Goal: Information Seeking & Learning: Learn about a topic

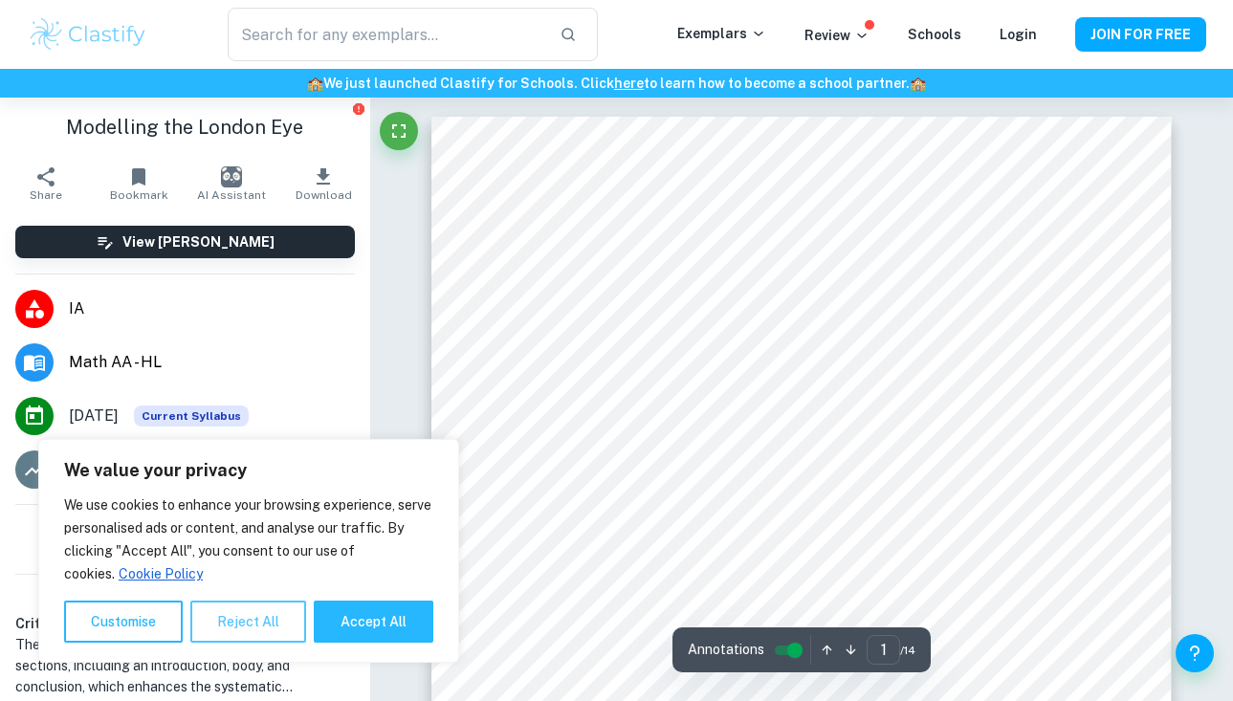
click at [264, 611] on button "Reject All" at bounding box center [248, 622] width 116 height 42
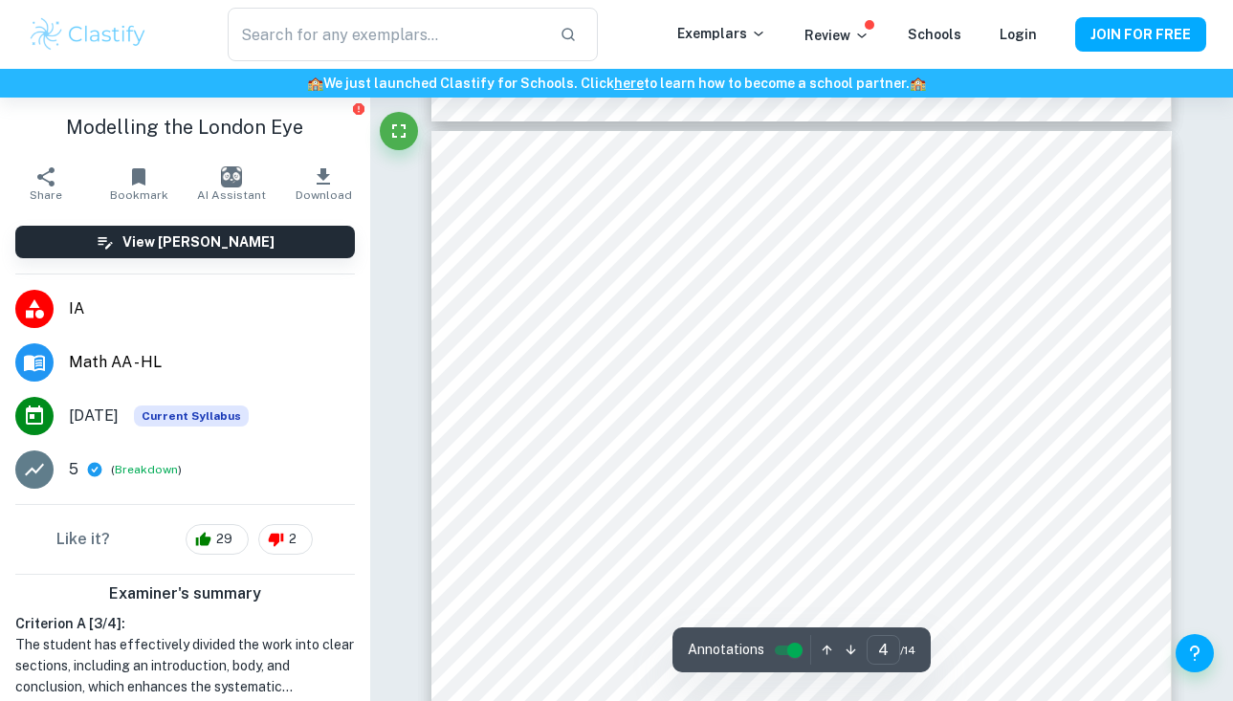
scroll to position [3395, 0]
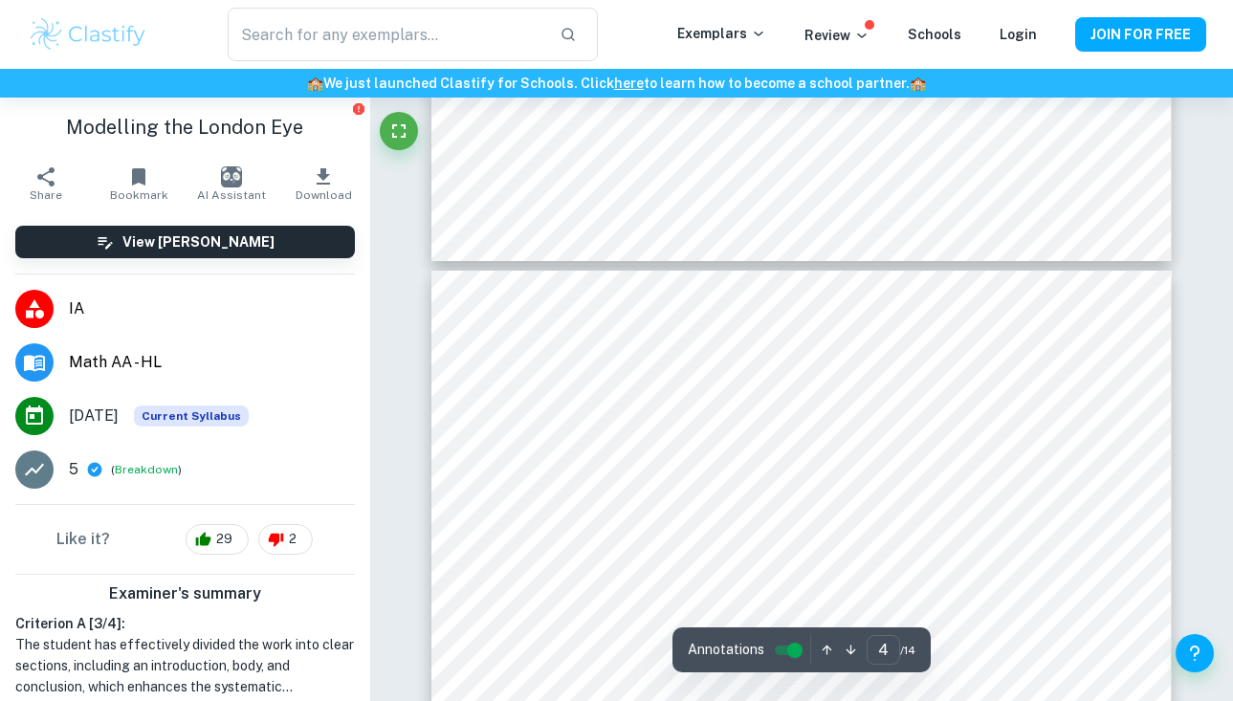
type input "5"
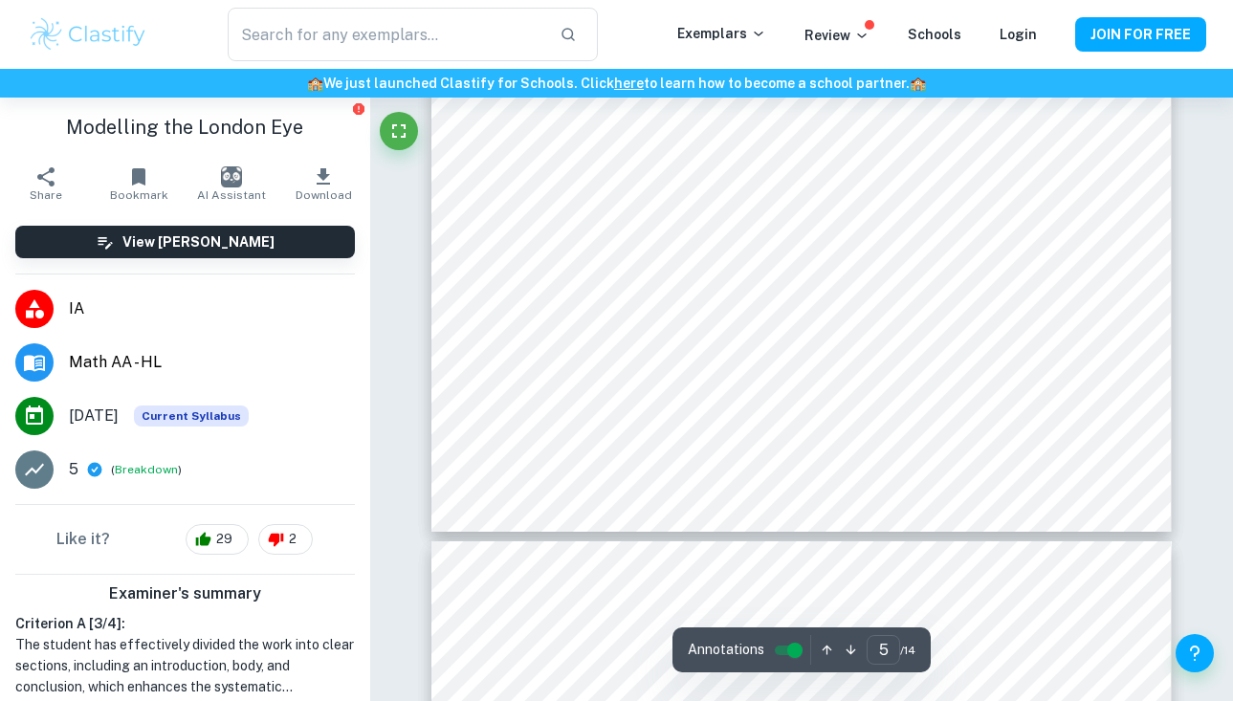
scroll to position [5089, 0]
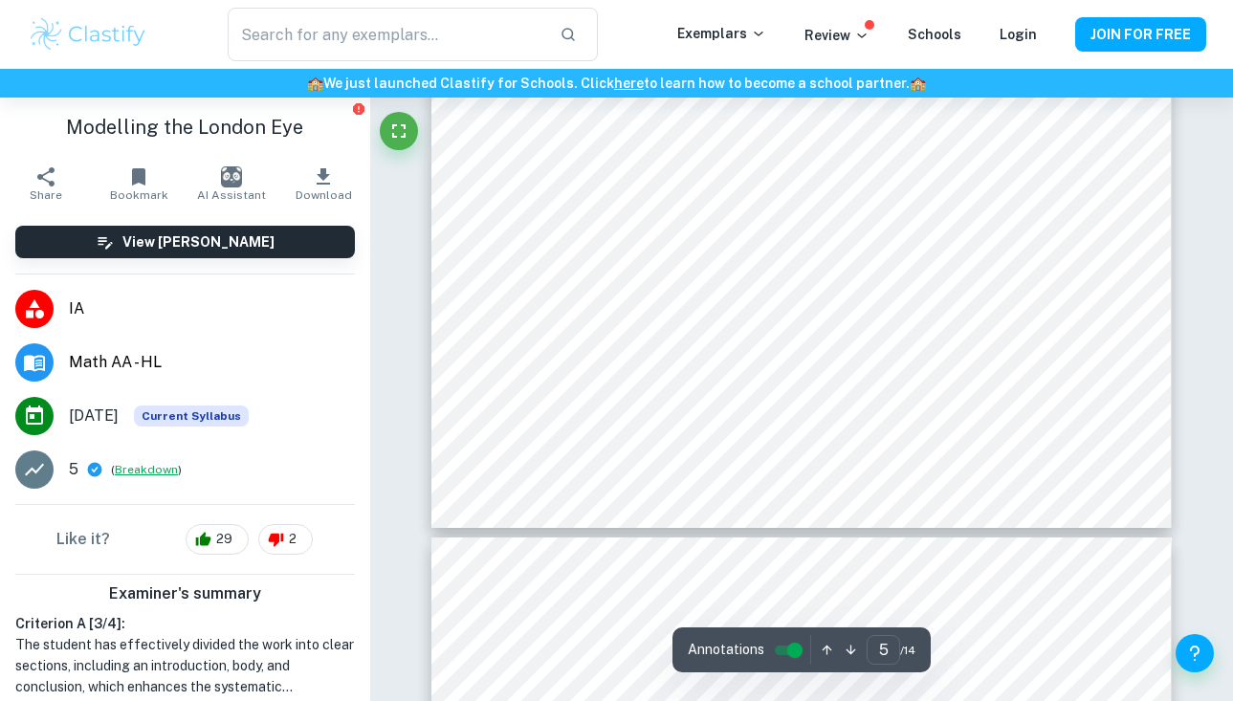
click at [142, 470] on button "Breakdown" at bounding box center [146, 469] width 63 height 17
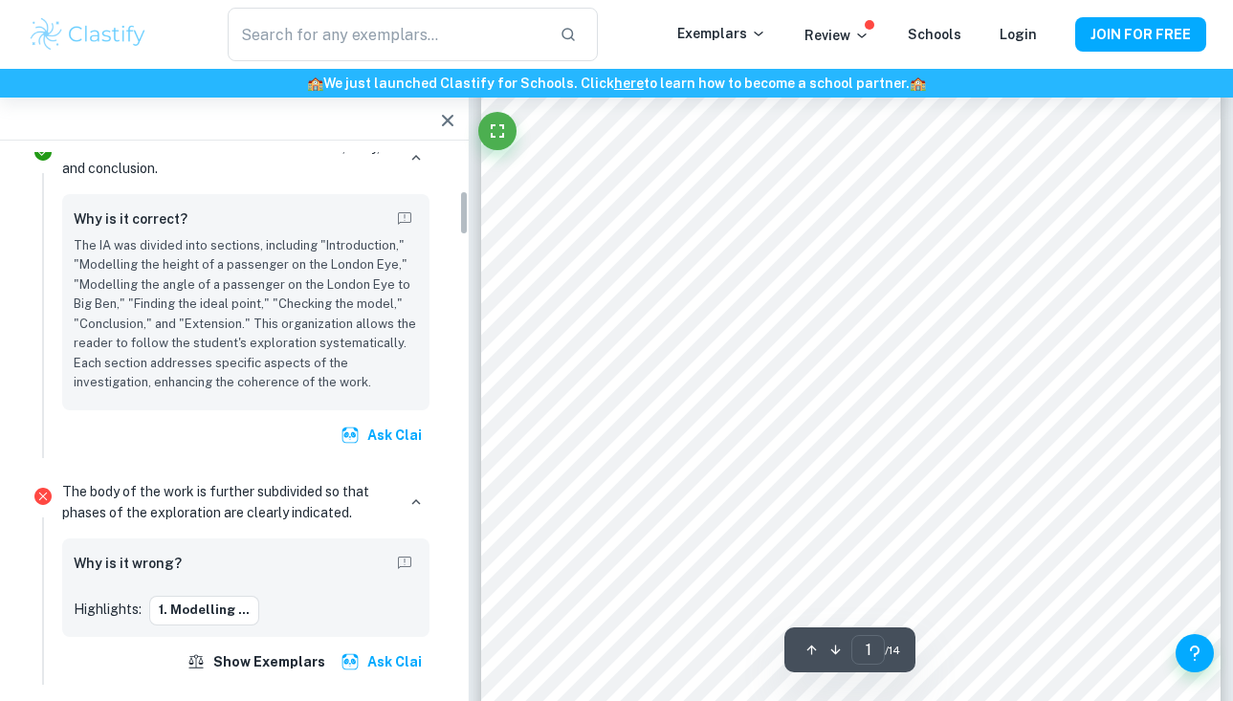
scroll to position [456, 0]
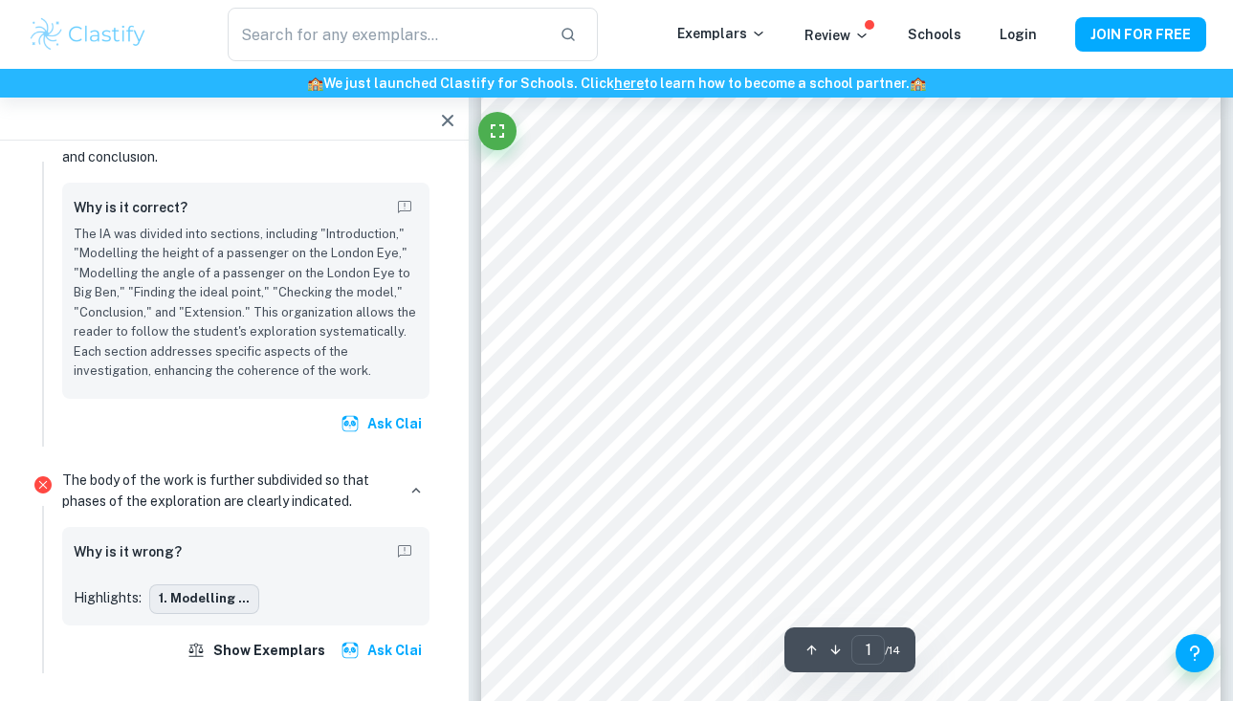
click at [171, 598] on button "1. Modelling ..." at bounding box center [204, 598] width 110 height 29
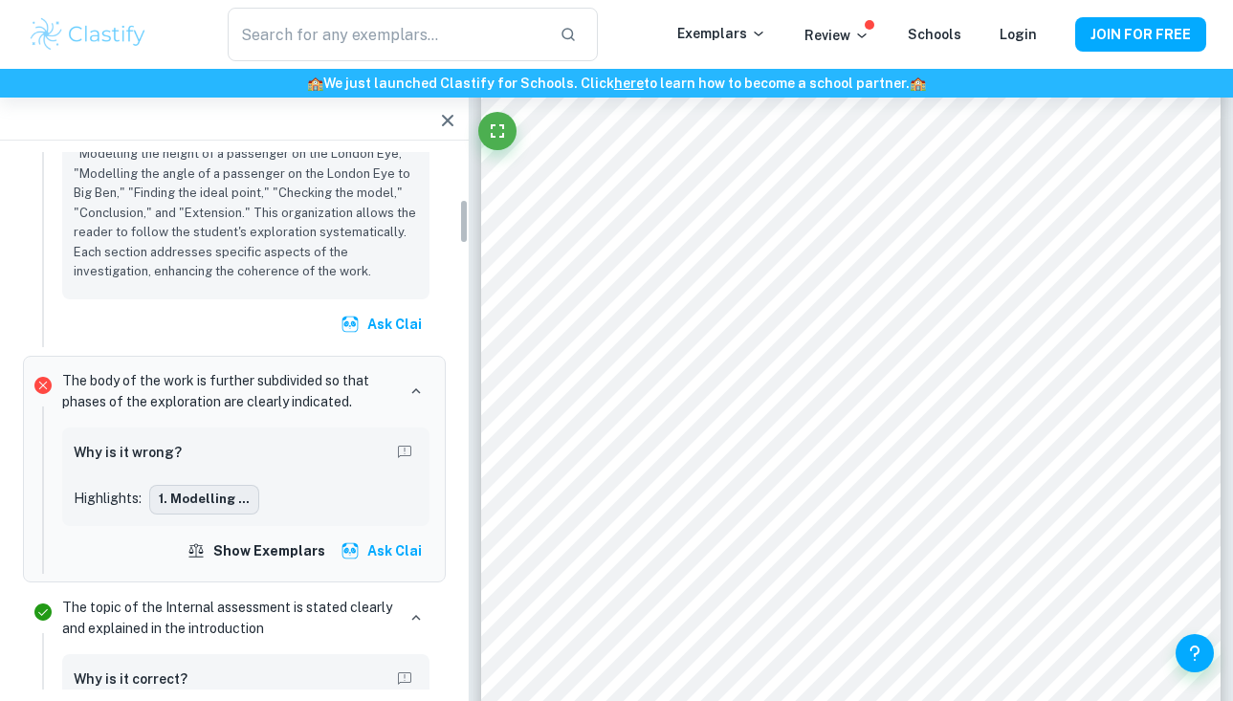
scroll to position [557, 0]
click at [405, 443] on icon "Report mistake/confusion" at bounding box center [404, 450] width 17 height 17
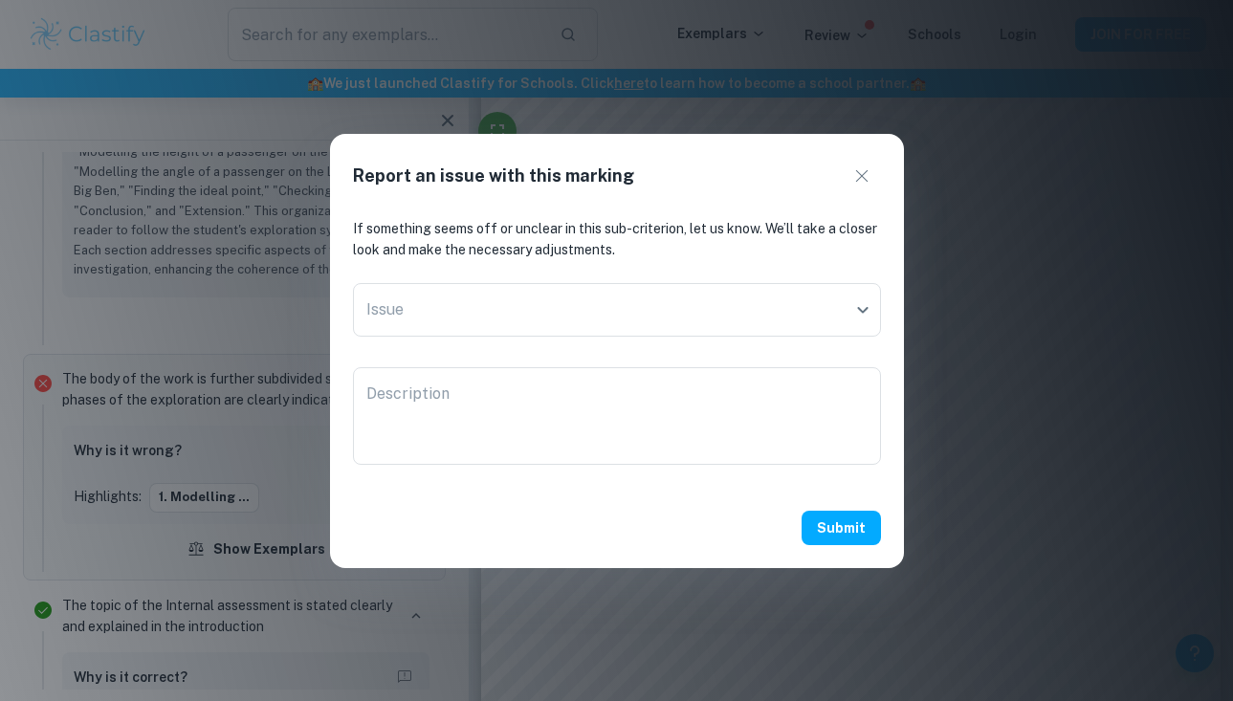
click at [862, 183] on icon "button" at bounding box center [861, 175] width 23 height 23
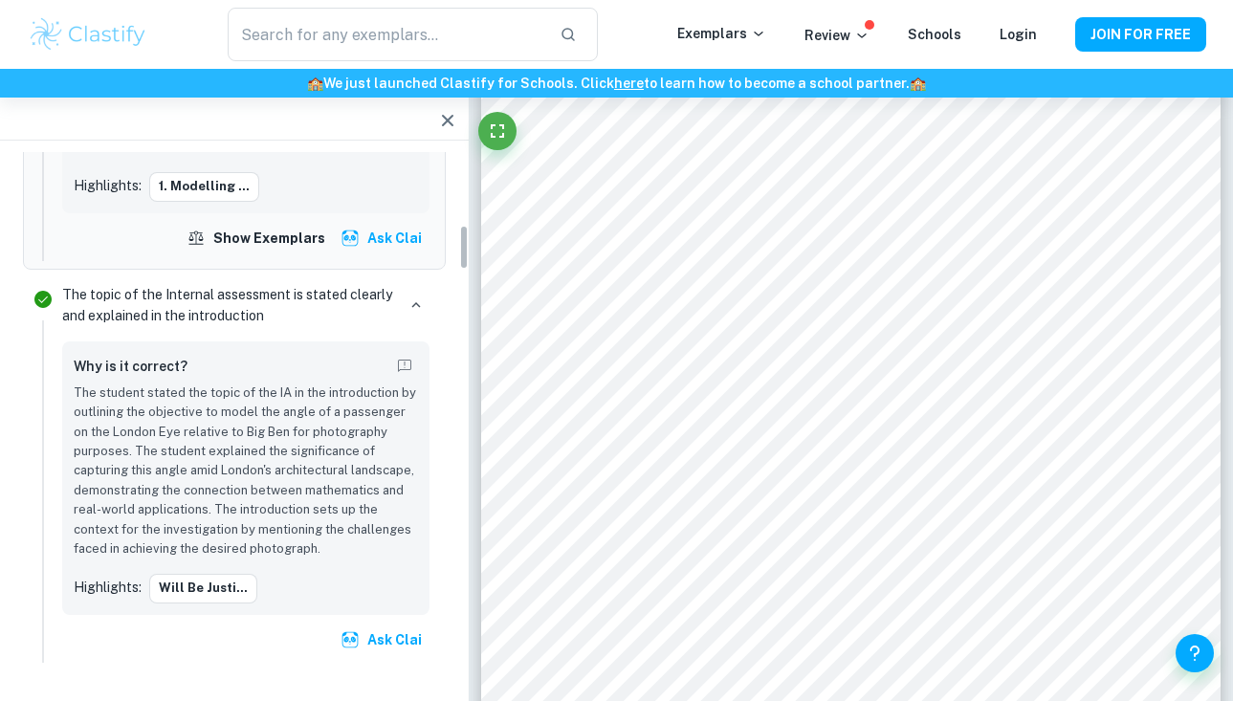
scroll to position [869, 0]
click at [214, 476] on p "The student stated the topic of the IA in the introduction by outlining the obj…" at bounding box center [246, 471] width 344 height 176
click at [142, 297] on p "The topic of the Internal assessment is stated clearly and explained in the int…" at bounding box center [228, 304] width 333 height 42
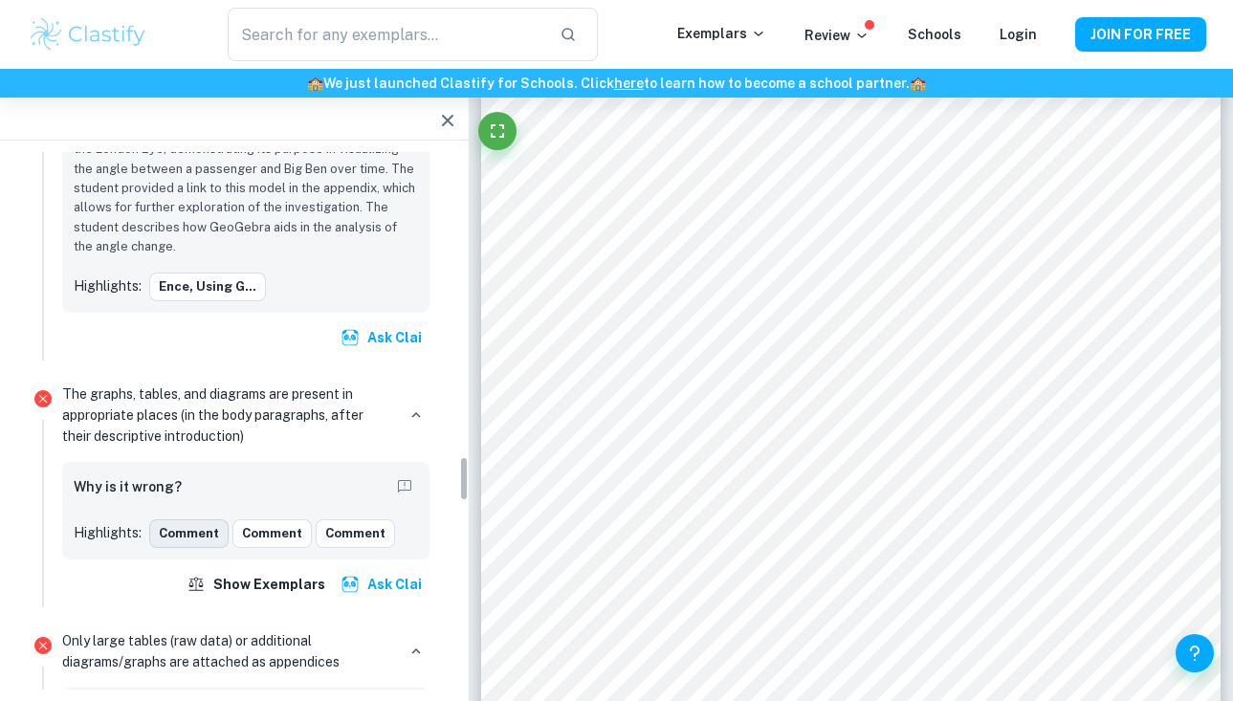
scroll to position [3612, 0]
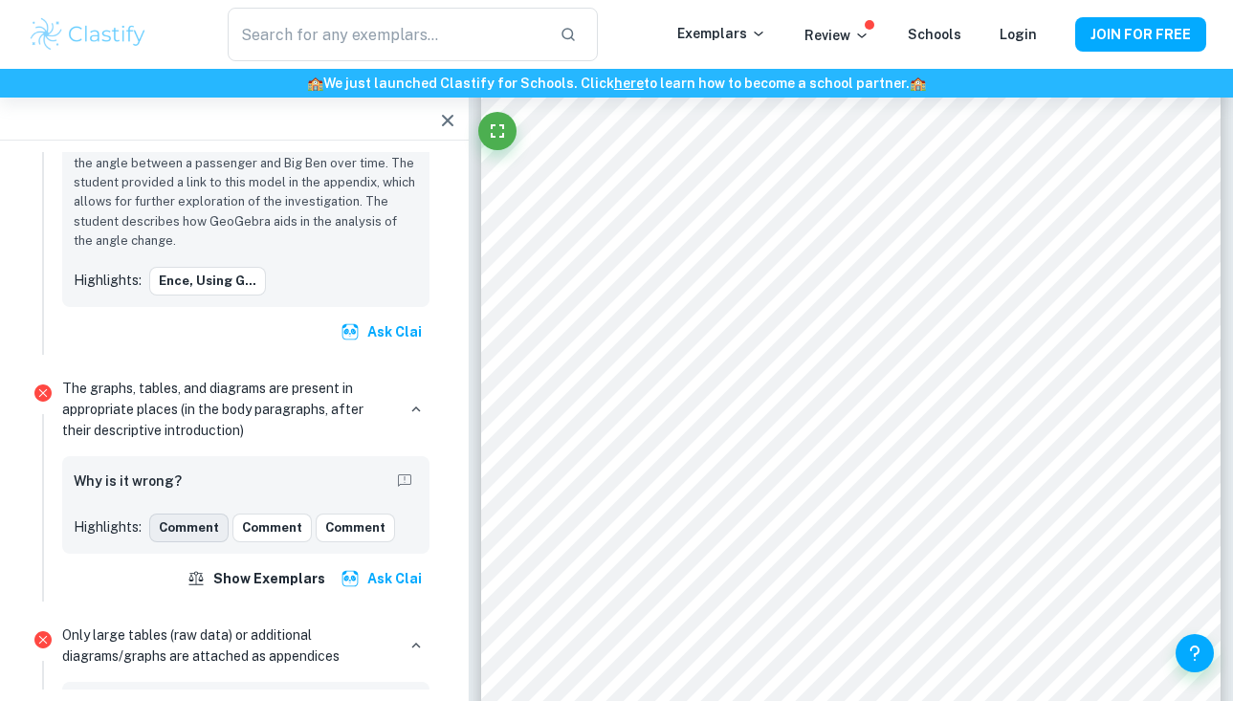
click at [198, 514] on button "Comment" at bounding box center [188, 528] width 79 height 29
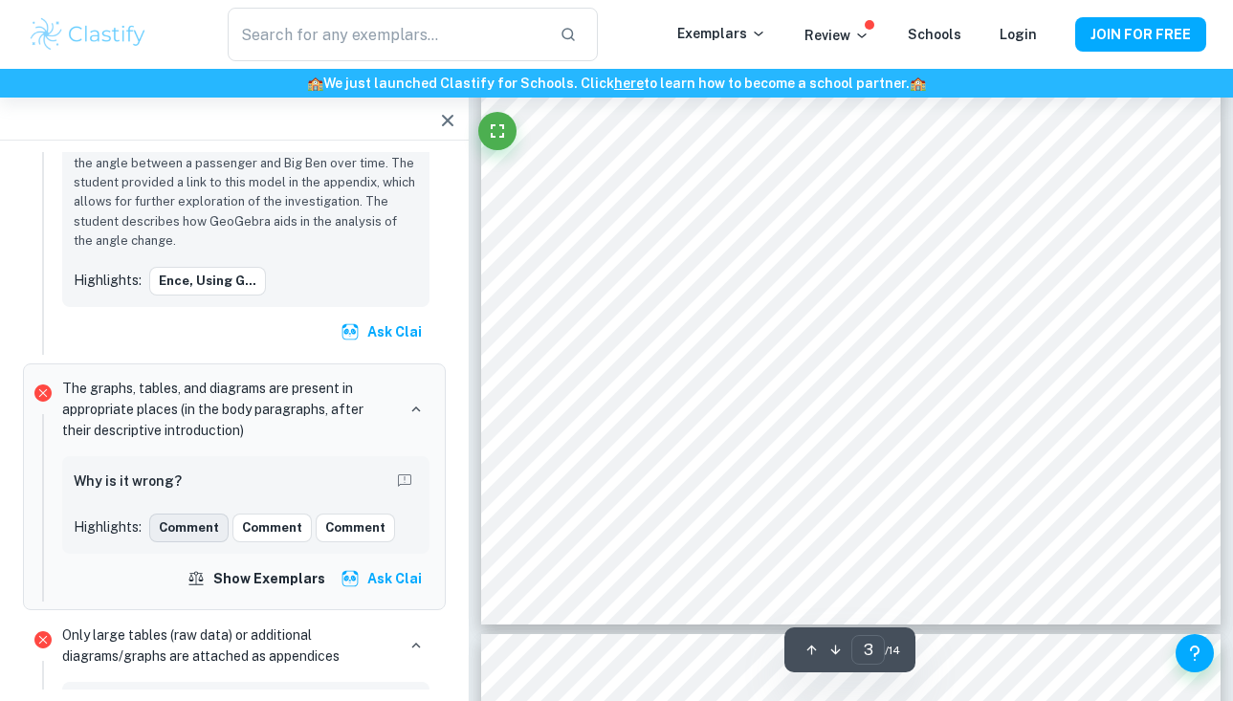
scroll to position [2887, 0]
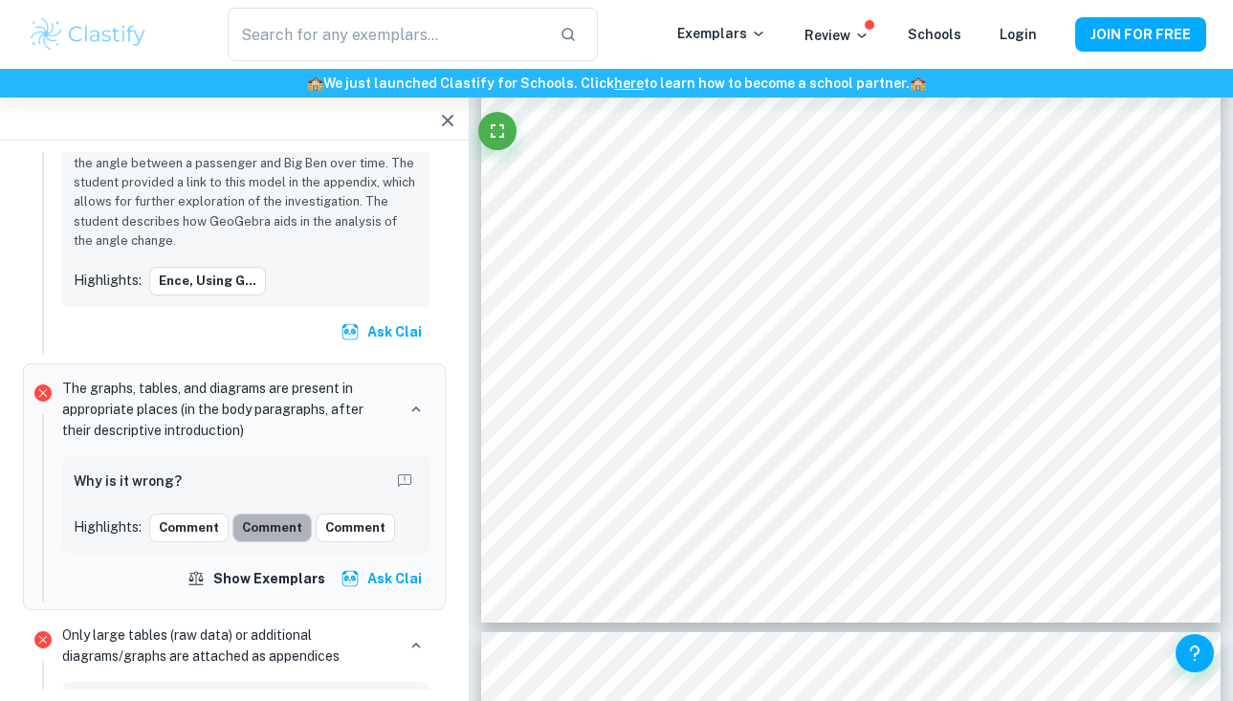
click at [258, 514] on button "Comment" at bounding box center [271, 528] width 79 height 29
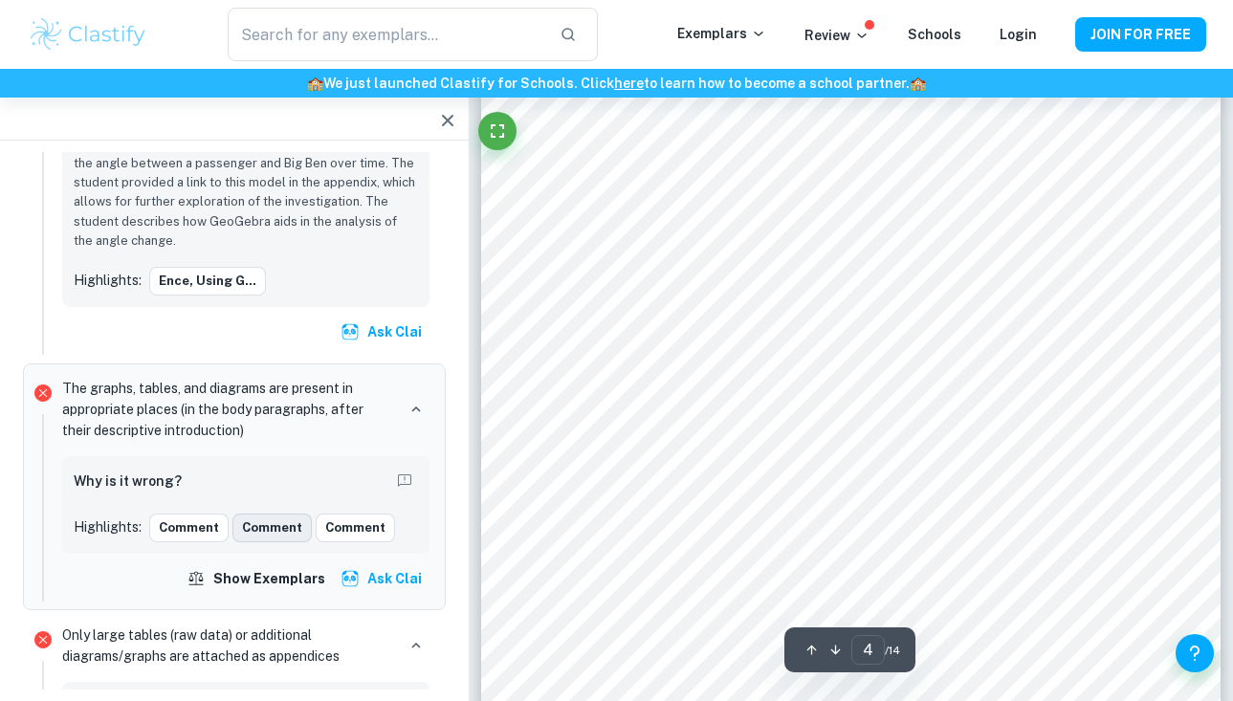
scroll to position [3587, 0]
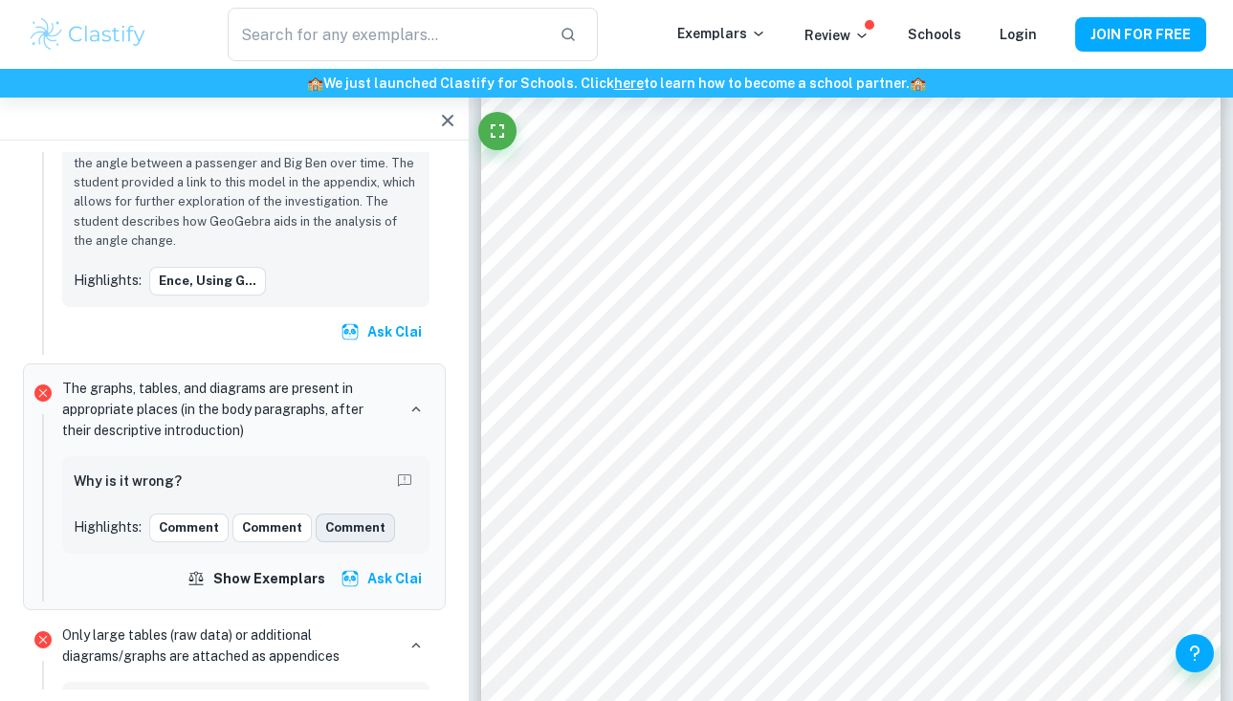
click at [345, 514] on button "Comment" at bounding box center [355, 528] width 79 height 29
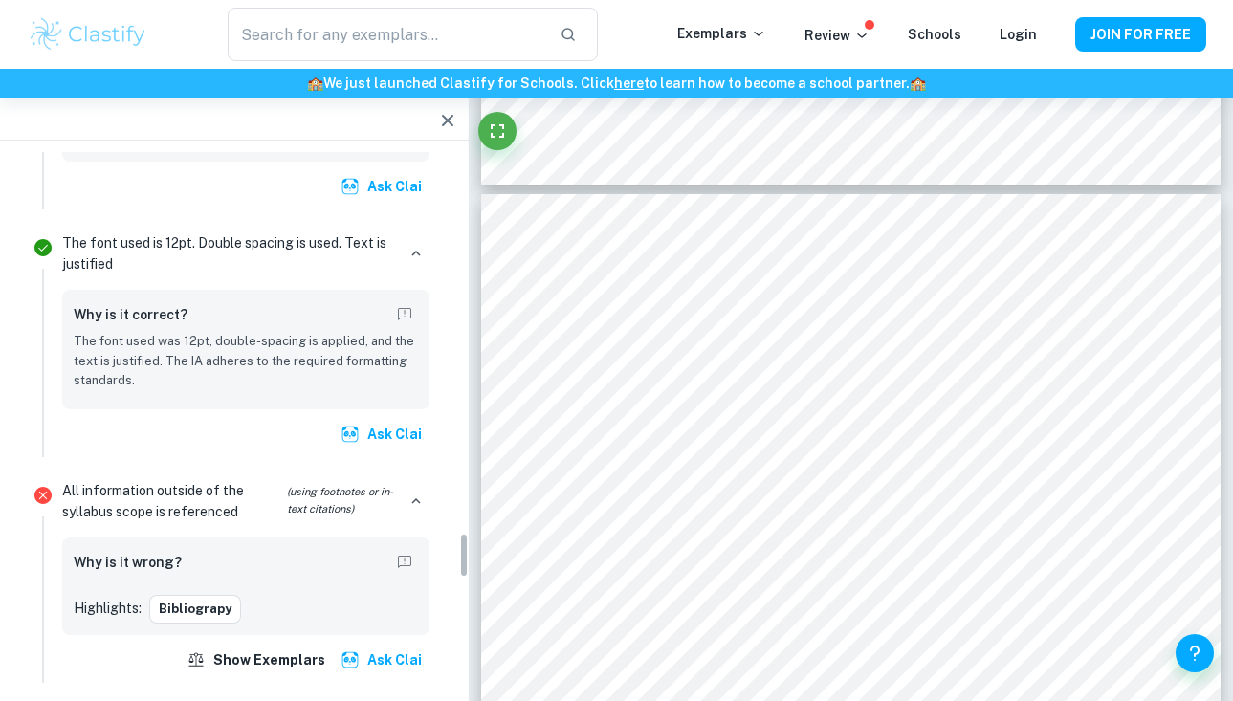
scroll to position [4567, 0]
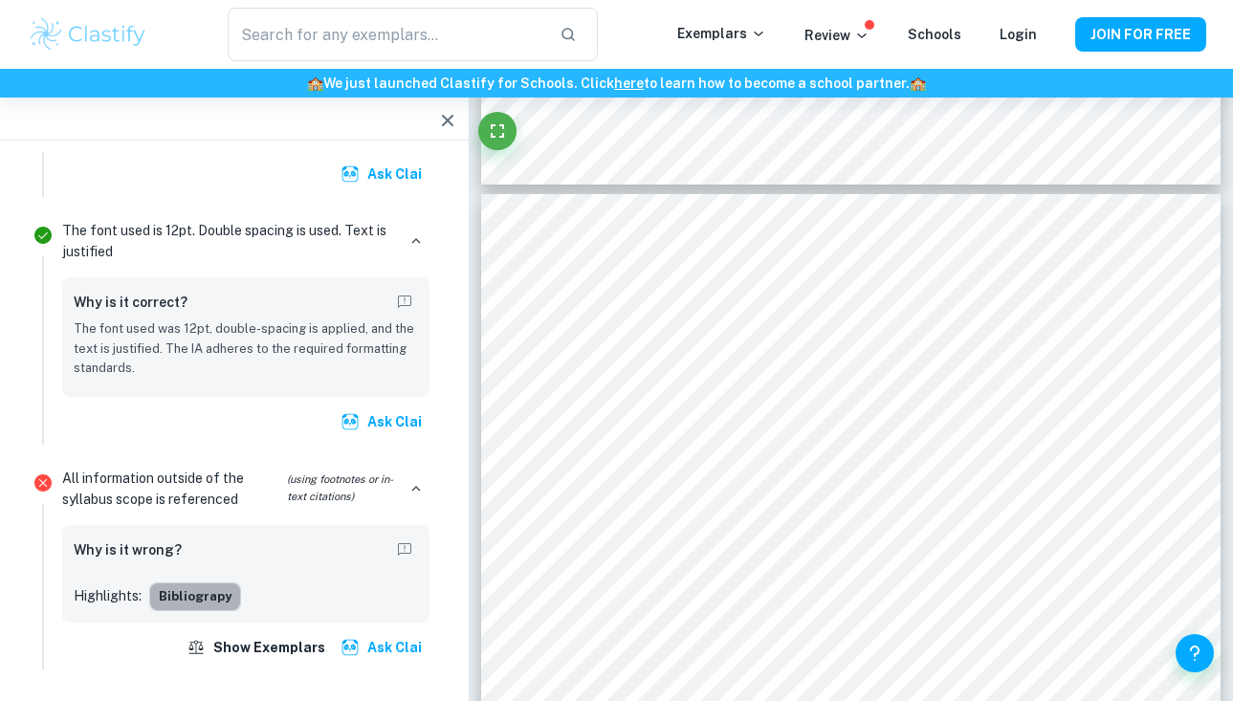
click at [201, 582] on button "Bibliograpy" at bounding box center [195, 596] width 92 height 29
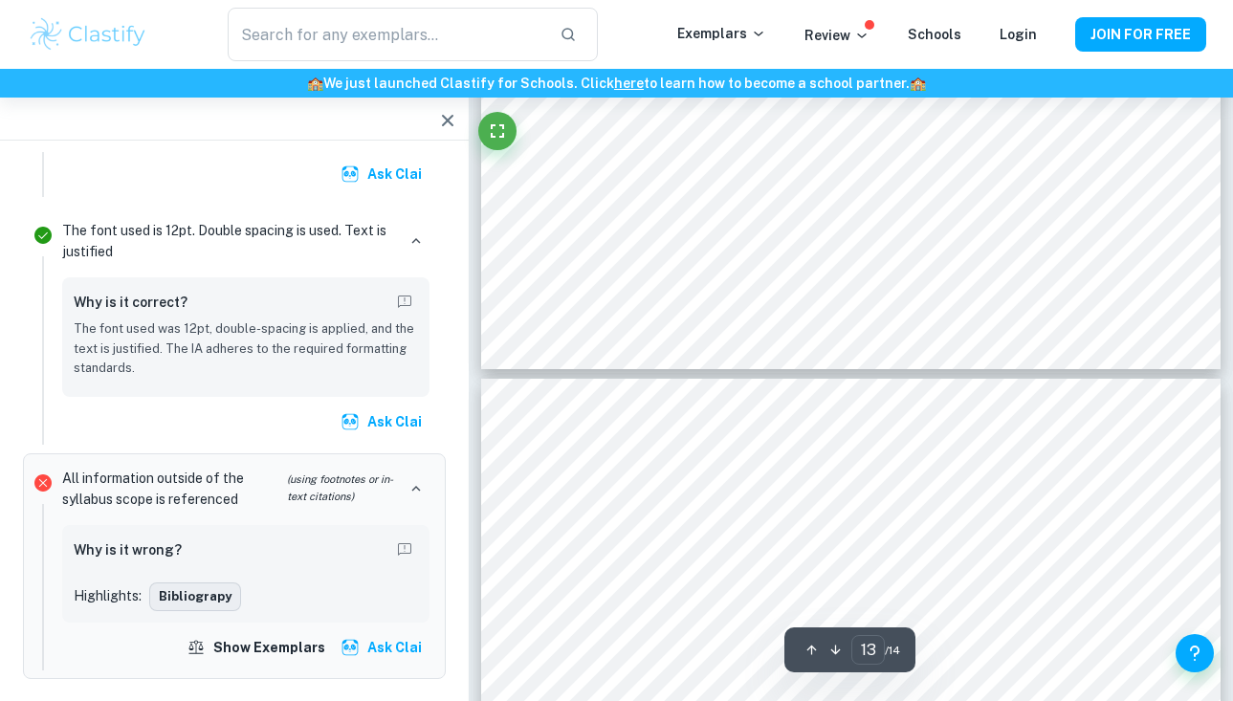
type input "14"
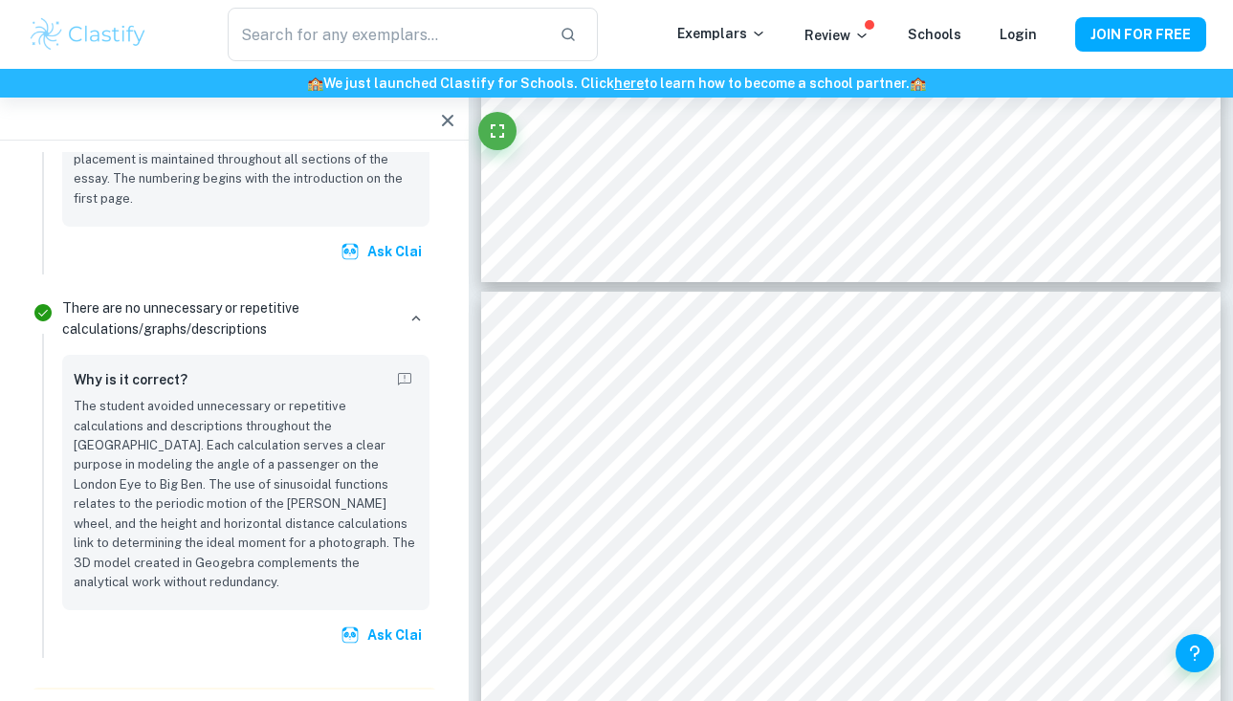
scroll to position [5846, 0]
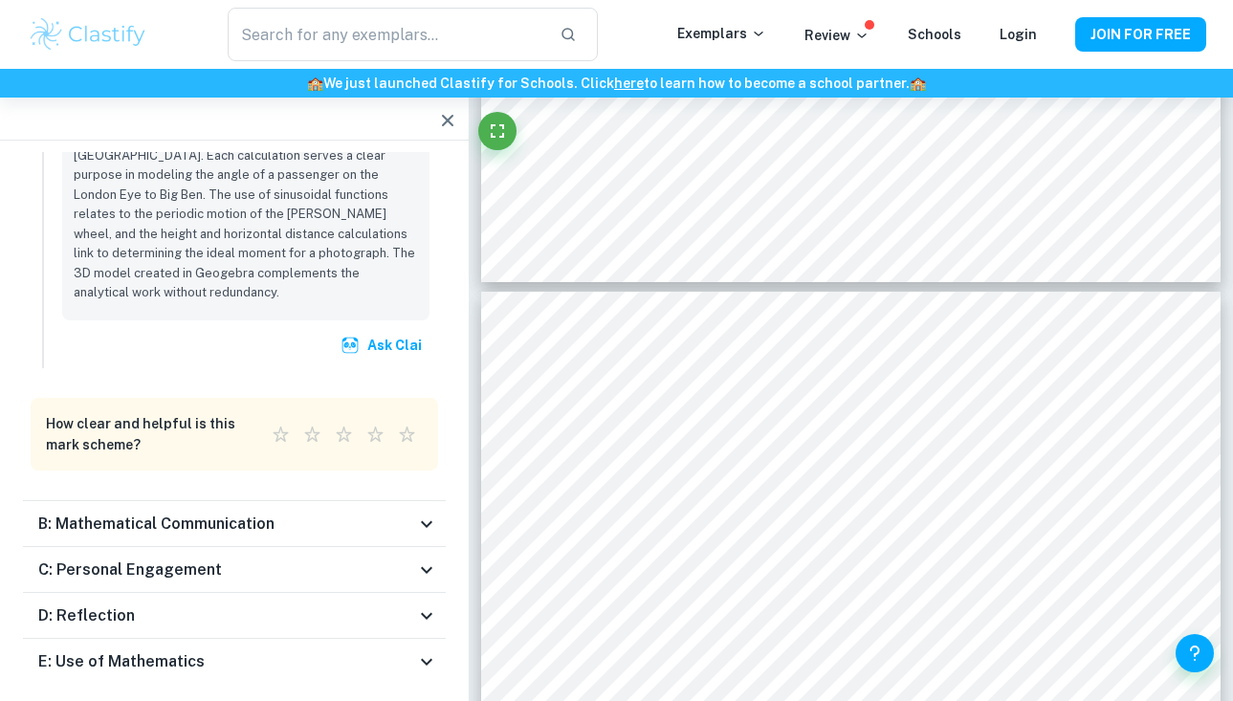
click at [218, 650] on div "E: Use of Mathematics" at bounding box center [226, 661] width 377 height 23
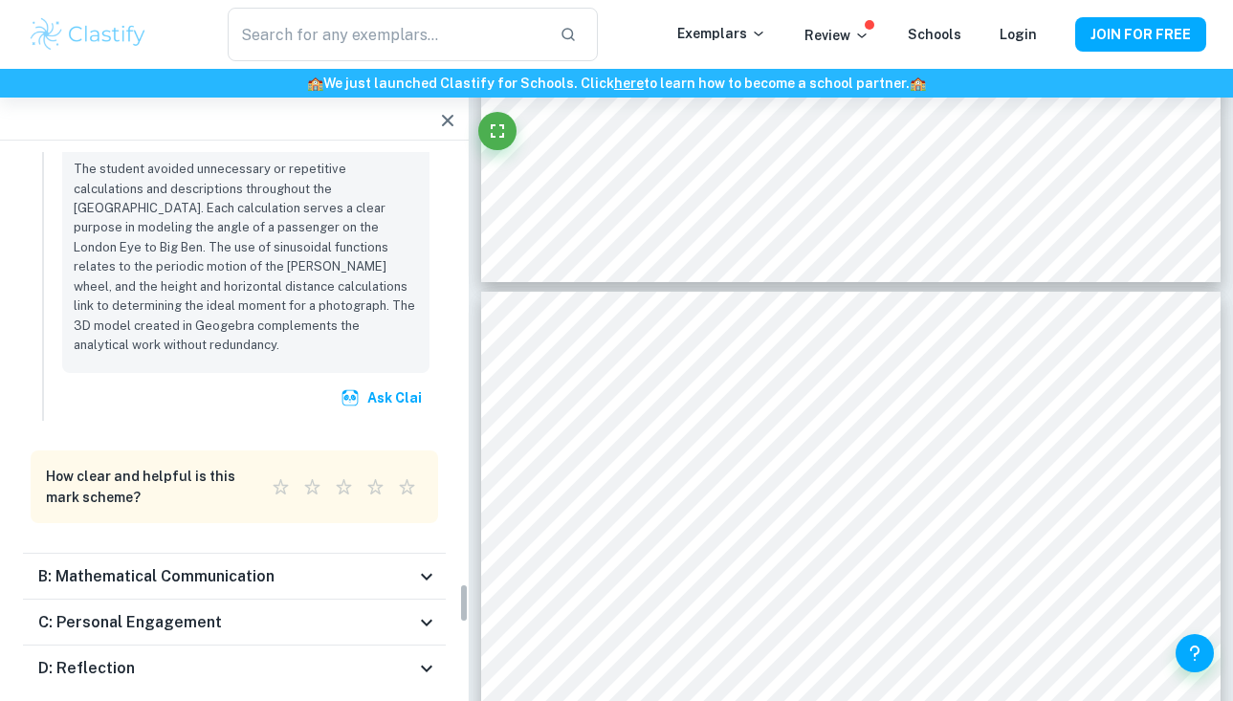
scroll to position [5812, 0]
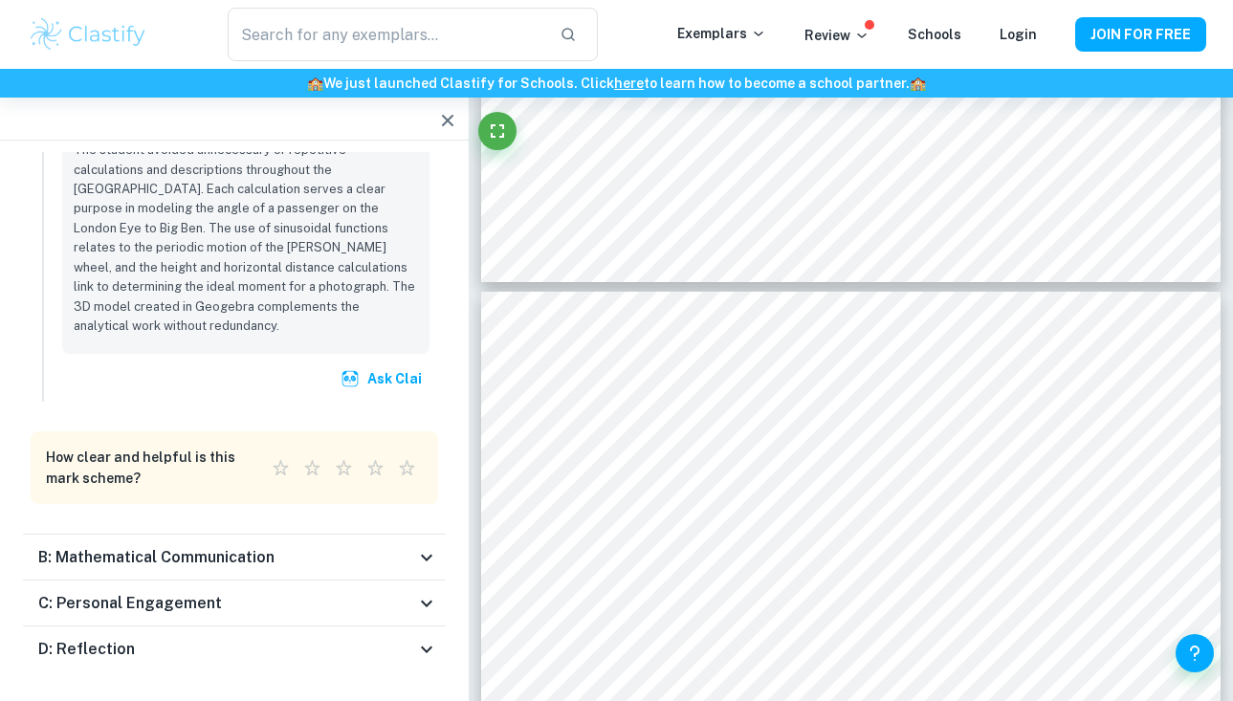
click at [186, 592] on h6 "C: Personal Engagement" at bounding box center [130, 603] width 184 height 23
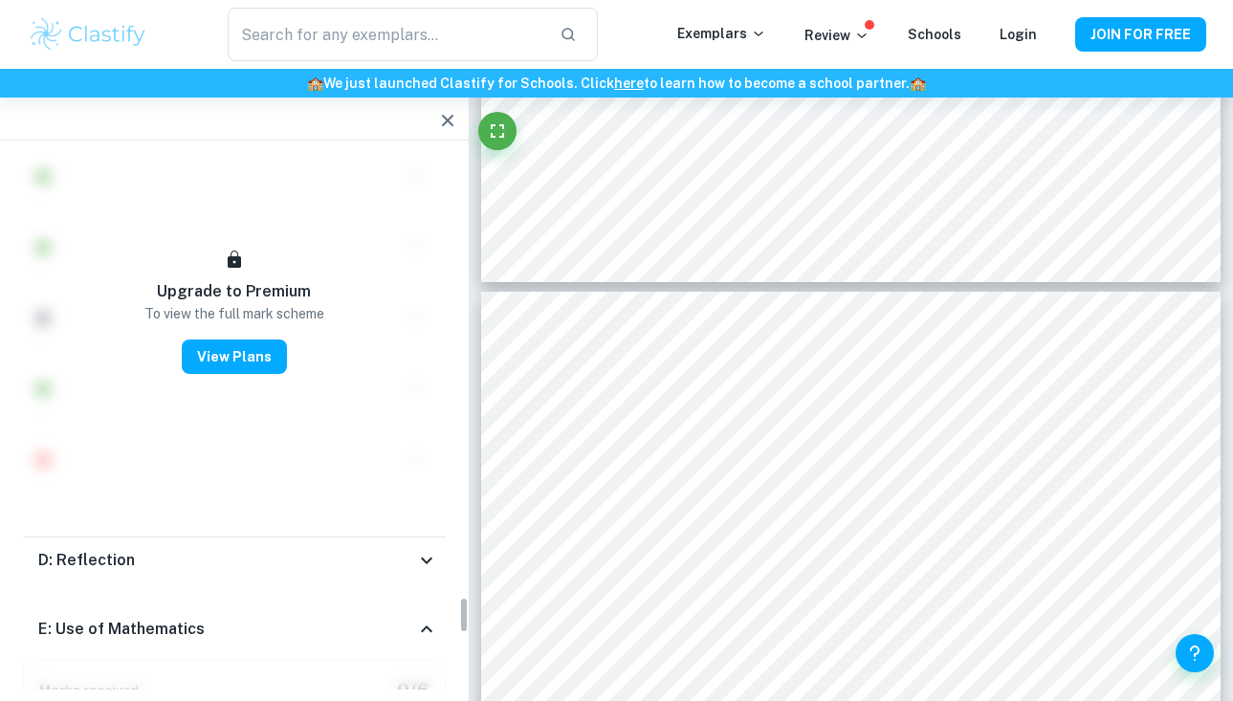
scroll to position [6407, 0]
